Goal: Find specific page/section: Find specific page/section

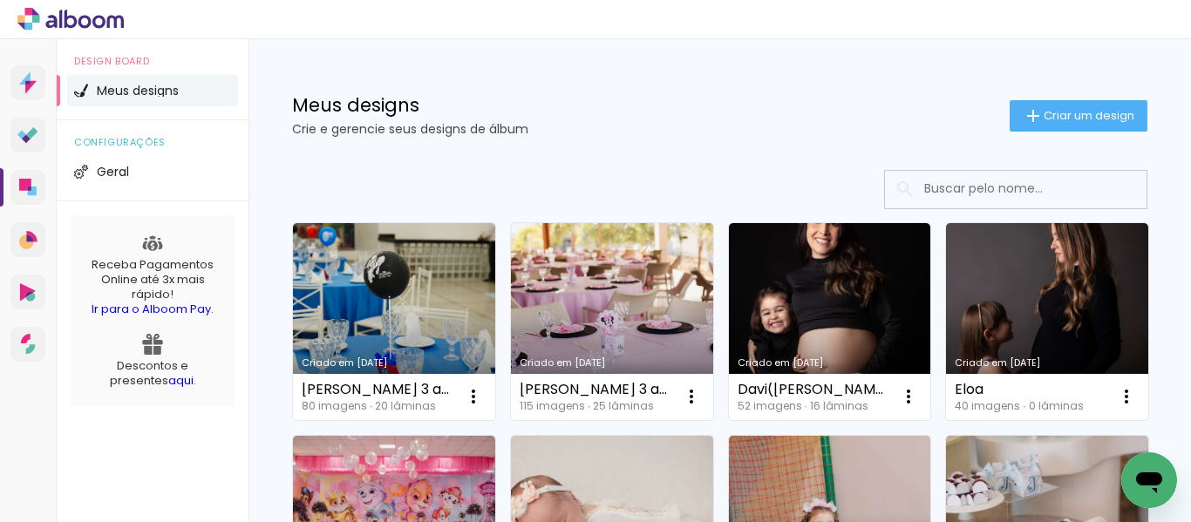
click at [112, 87] on span "Meus designs" at bounding box center [138, 91] width 82 height 12
